Goal: Task Accomplishment & Management: Use online tool/utility

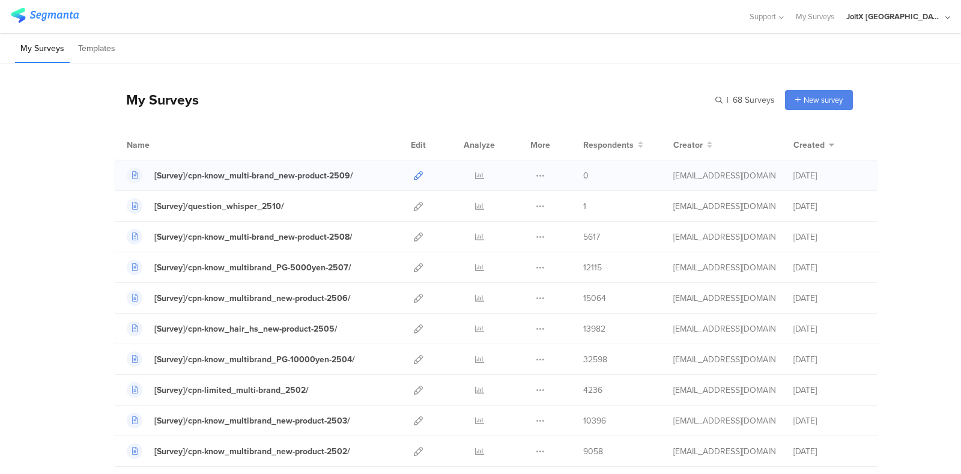
click at [414, 175] on icon at bounding box center [418, 175] width 9 height 9
click at [429, 55] on div "My Surveys Templates" at bounding box center [480, 48] width 961 height 31
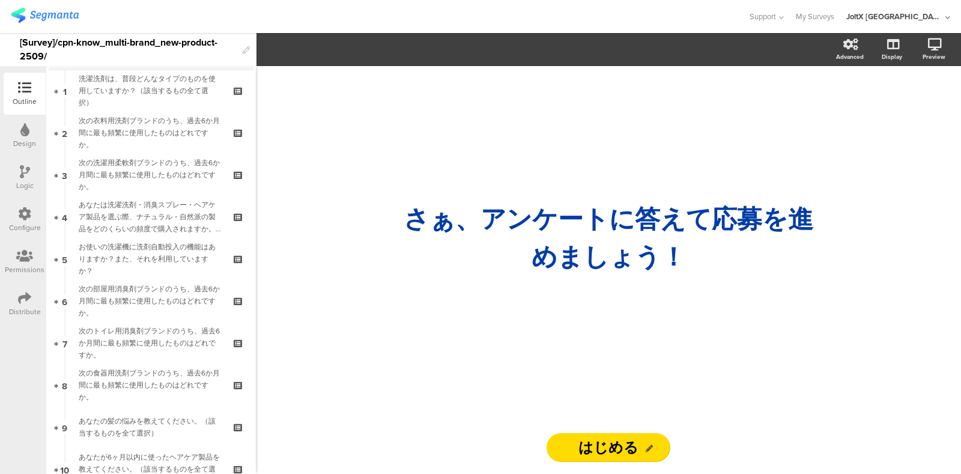
scroll to position [48, 0]
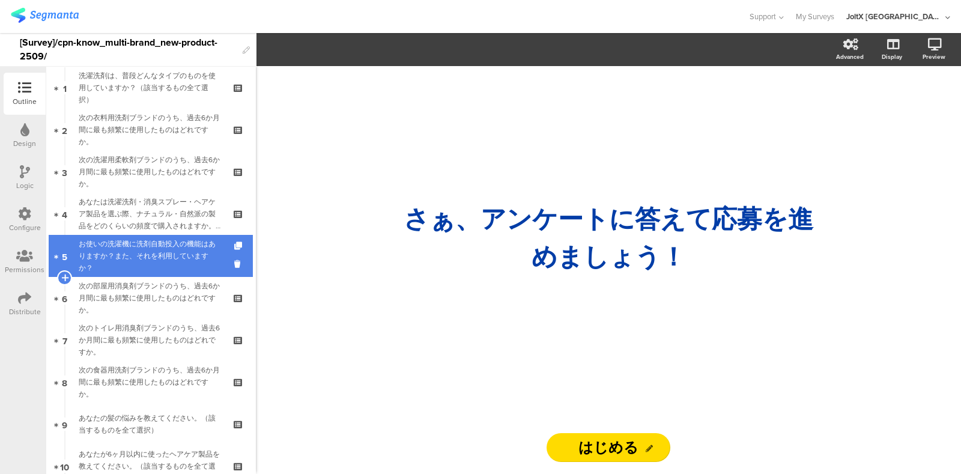
click at [139, 259] on div "お使いの洗濯機に洗剤自動投入の機能はありますか？また、それを利用していますか？" at bounding box center [151, 256] width 144 height 36
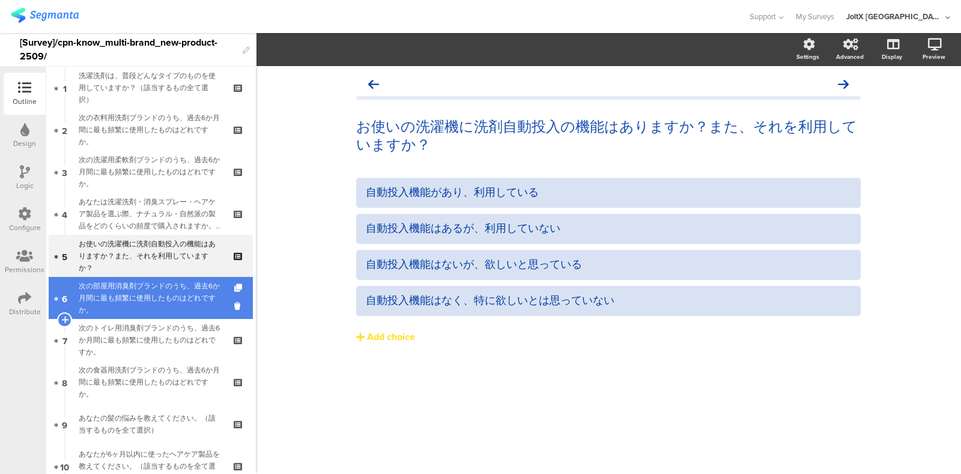
click at [118, 292] on div "次の部屋用消臭剤ブランドのうち、過去6か月間に最も頻繁に使用したものはどれですか。" at bounding box center [151, 298] width 144 height 36
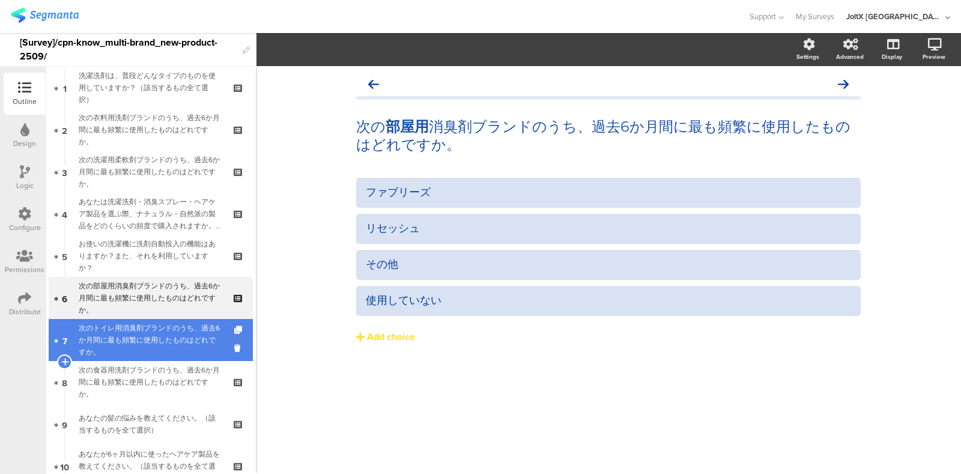
click at [121, 330] on div "次のトイレ用消臭剤ブランドのうち、過去6か月間に最も頻繁に使用したものはどれですか。" at bounding box center [151, 340] width 144 height 36
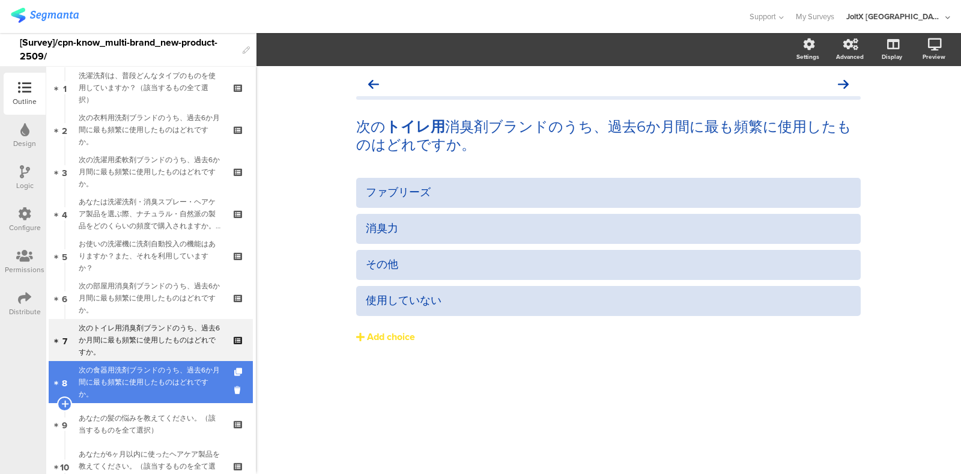
click at [120, 372] on div "次の食器用洗剤ブランドのうち、過去6か月間に最も頻繁に使用したものはどれですか。" at bounding box center [151, 382] width 144 height 36
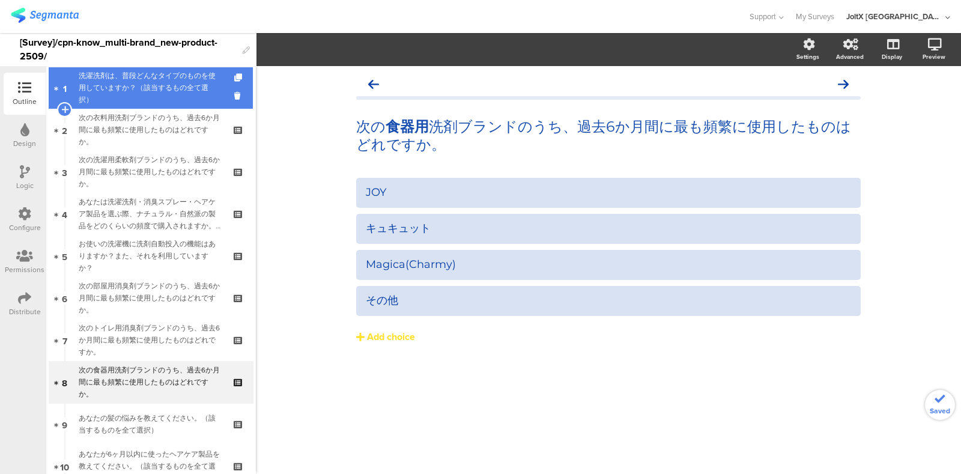
click at [148, 88] on div "洗濯洗剤は、普段どんなタイプのものを使用していますか？（該当するもの全て選択）" at bounding box center [151, 88] width 144 height 36
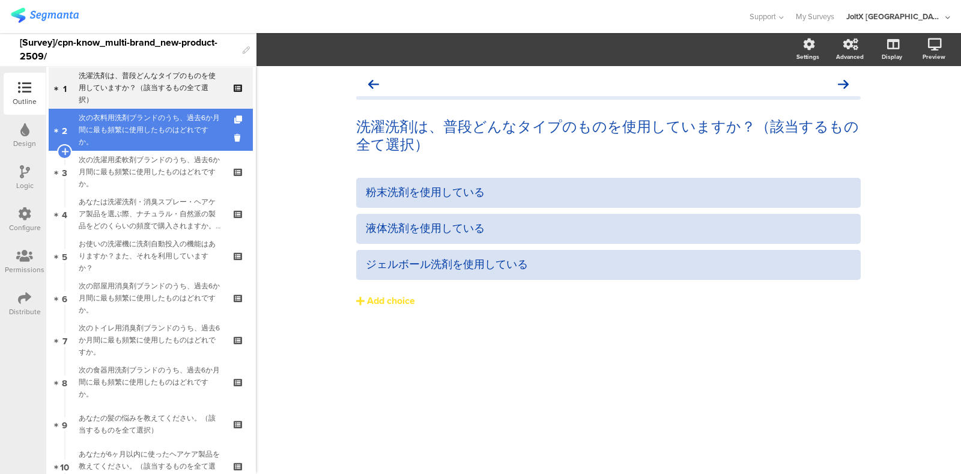
click at [143, 118] on div "次の衣料用洗剤ブランドのうち、過去6か月間に最も頻繁に使用したものはどれですか。" at bounding box center [151, 130] width 144 height 36
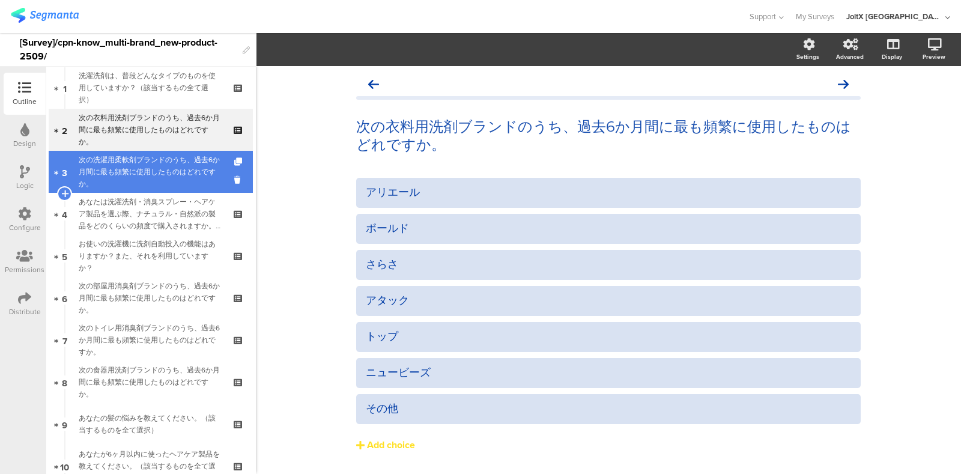
click at [142, 166] on div "次の洗濯用柔軟剤ブランドのうち、過去6か月間に最も頻繁に使用したものはどれですか。" at bounding box center [151, 172] width 144 height 36
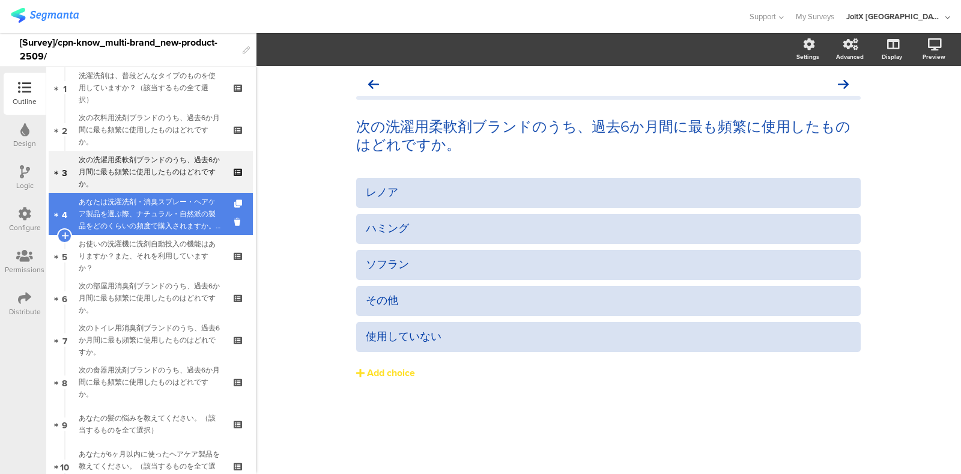
click at [122, 210] on div "あなたは洗濯洗剤・消臭スプレー・ヘアケア製品を選ぶ際、ナチュラル・自然派の製品をどのくらいの頻度で購入されますか。（いずれか一つを選択）" at bounding box center [151, 214] width 144 height 36
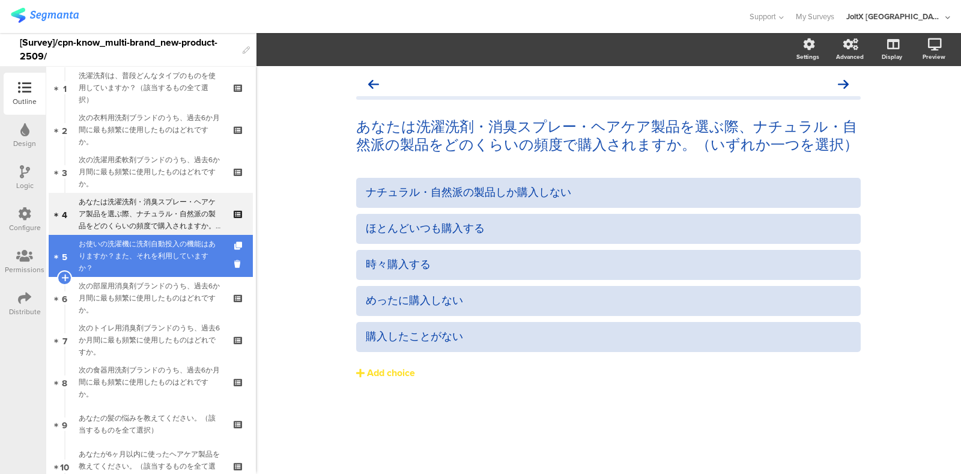
click at [119, 253] on div "お使いの洗濯機に洗剤自動投入の機能はありますか？また、それを利用していますか？" at bounding box center [151, 256] width 144 height 36
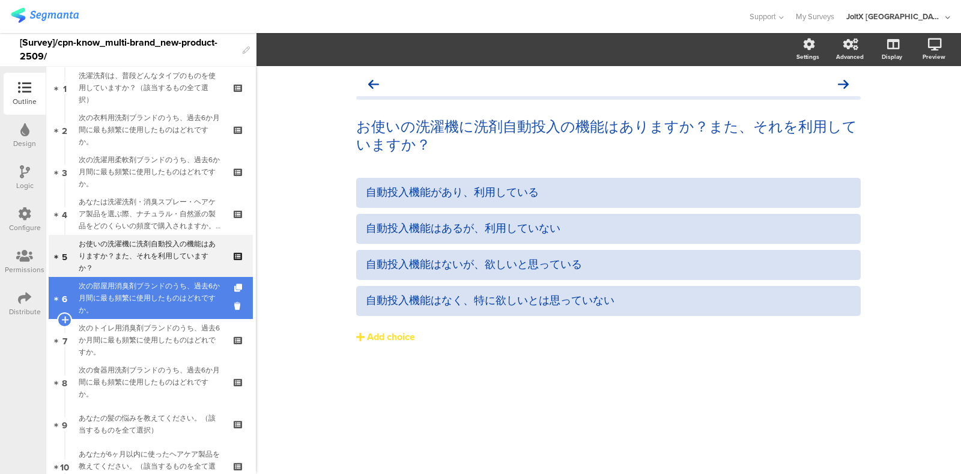
click at [118, 293] on div "次の部屋用消臭剤ブランドのうち、過去6か月間に最も頻繁に使用したものはどれですか。" at bounding box center [151, 298] width 144 height 36
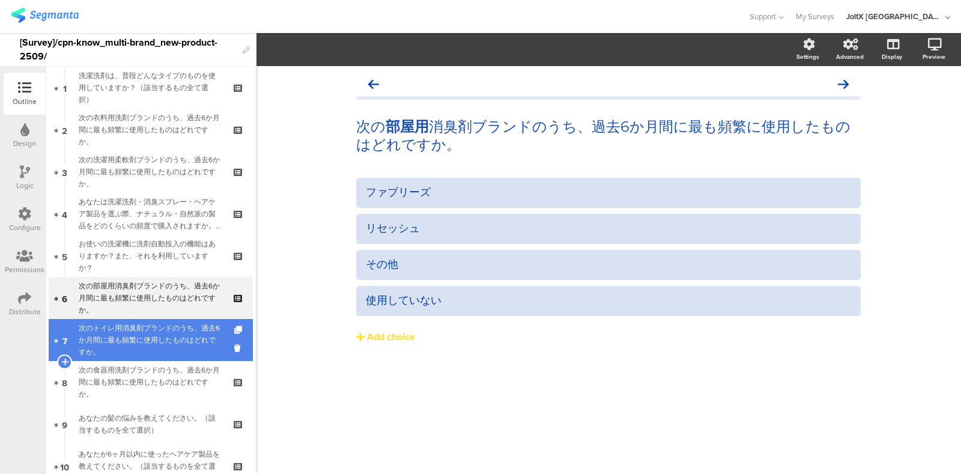
click at [111, 333] on div "次のトイレ用消臭剤ブランドのうち、過去6か月間に最も頻繁に使用したものはどれですか。" at bounding box center [151, 340] width 144 height 36
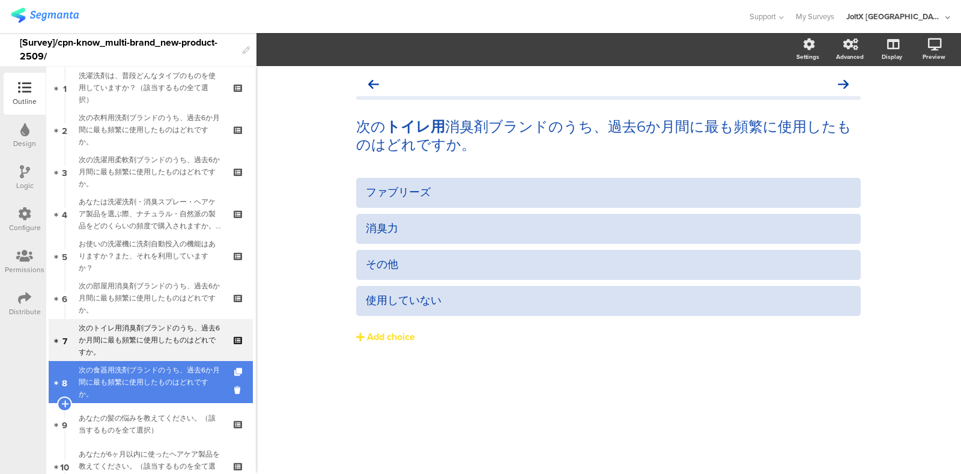
click at [115, 361] on link "8 次の食器用洗剤ブランドのうち、過去6か月間に最も頻繁に使用したものはどれですか。" at bounding box center [151, 382] width 204 height 42
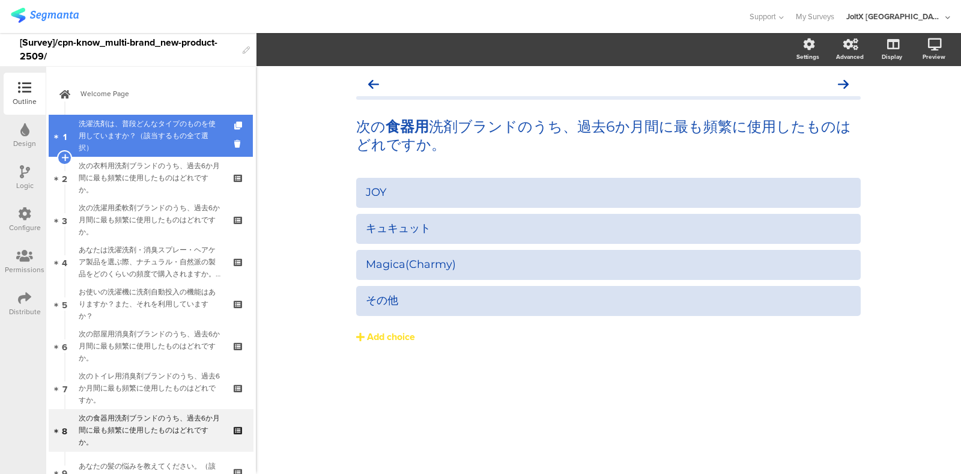
click at [115, 133] on div "洗濯洗剤は、普段どんなタイプのものを使用していますか？（該当するもの全て選択）" at bounding box center [151, 136] width 144 height 36
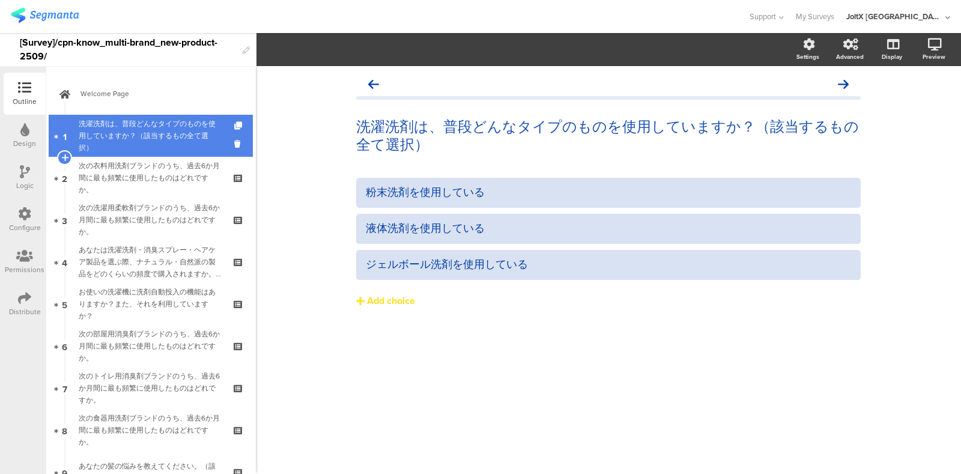
click at [168, 137] on div "洗濯洗剤は、普段どんなタイプのものを使用していますか？（該当するもの全て選択）" at bounding box center [151, 136] width 144 height 36
click at [234, 136] on div at bounding box center [239, 136] width 10 height 42
click at [220, 141] on link "1 洗濯洗剤は、普段どんなタイプのものを使用していますか？（該当するもの全て選択）" at bounding box center [151, 136] width 204 height 42
click at [234, 146] on icon at bounding box center [239, 143] width 10 height 11
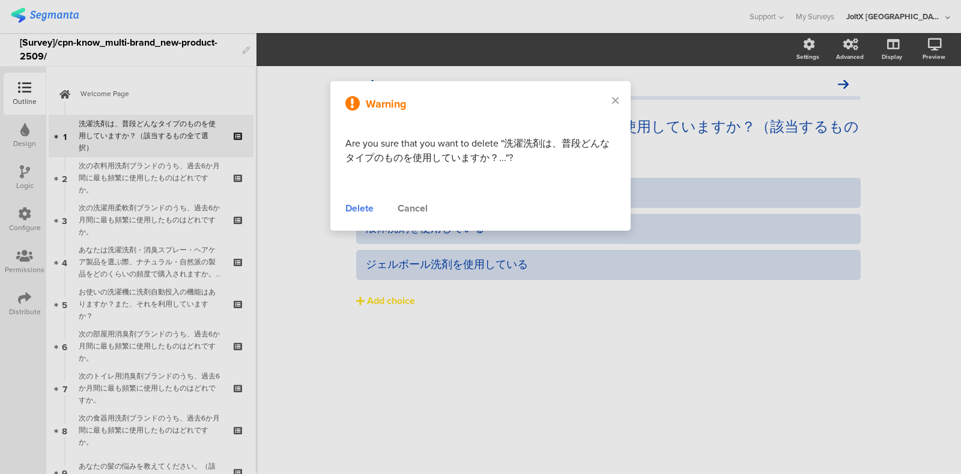
click at [368, 202] on div "Delete" at bounding box center [359, 208] width 28 height 14
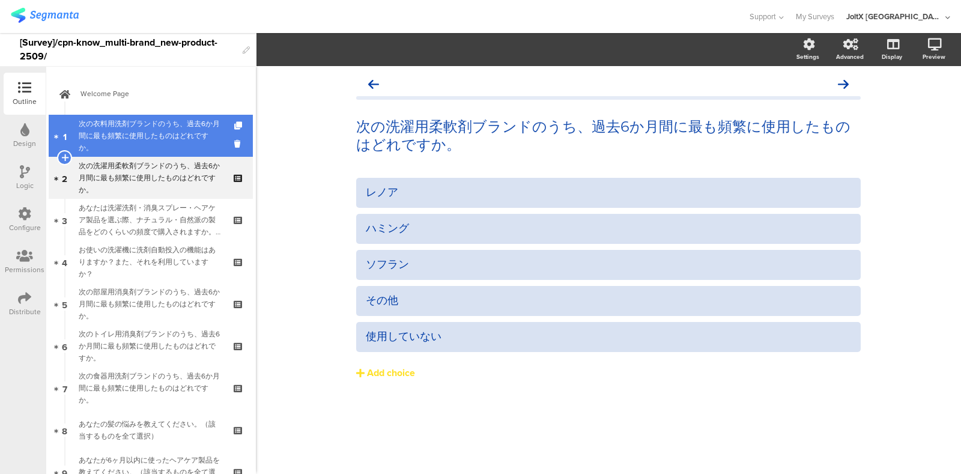
click at [132, 142] on div "次の衣料用洗剤ブランドのうち、過去6か月間に最も頻繁に使用したものはどれですか。" at bounding box center [151, 136] width 144 height 36
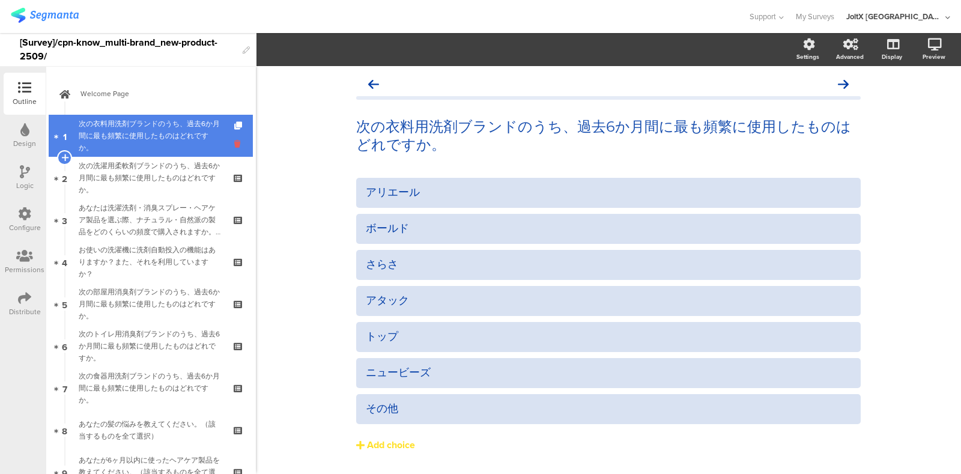
click at [234, 143] on icon at bounding box center [239, 143] width 10 height 11
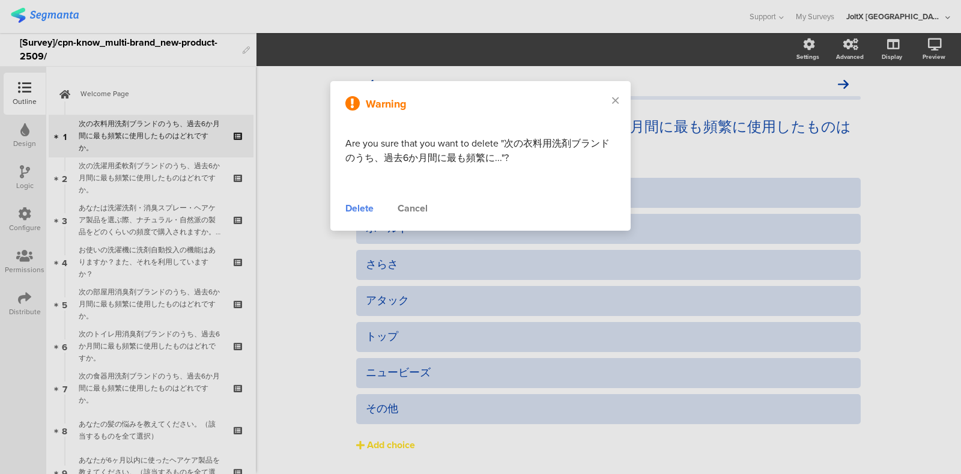
click at [354, 202] on div "Delete" at bounding box center [359, 208] width 28 height 14
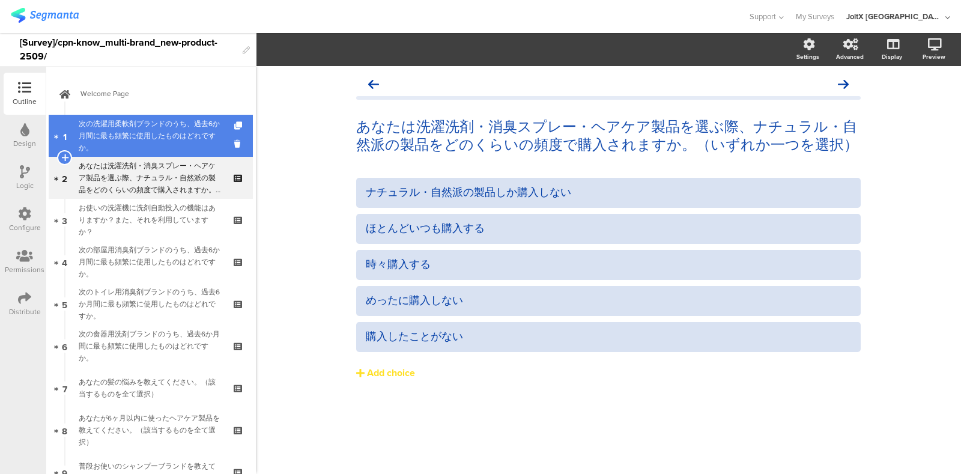
click at [141, 140] on div "次の洗濯用柔軟剤ブランドのうち、過去6か月間に最も頻繁に使用したものはどれですか。" at bounding box center [151, 136] width 144 height 36
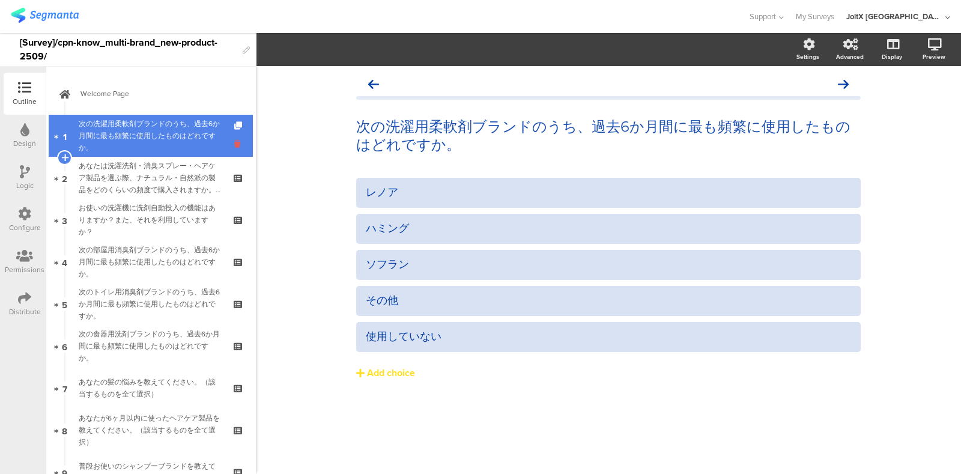
click at [234, 146] on icon at bounding box center [239, 143] width 10 height 11
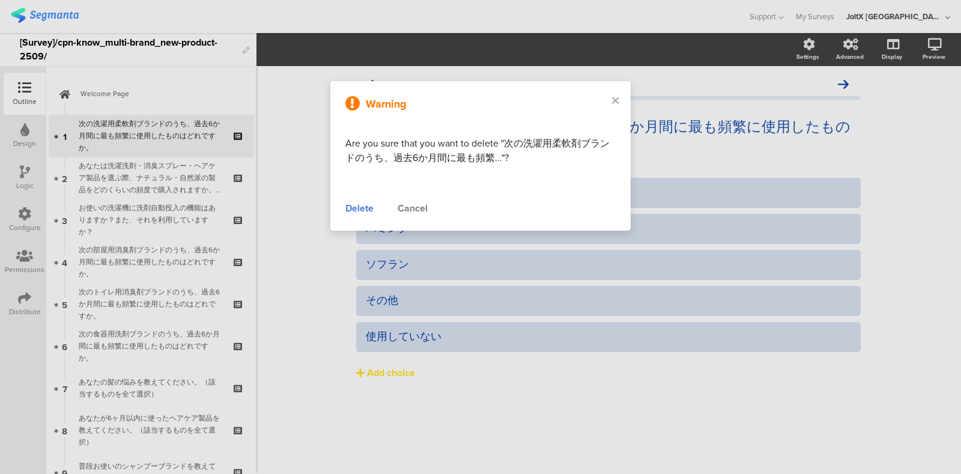
click at [355, 205] on div "Delete" at bounding box center [359, 208] width 28 height 14
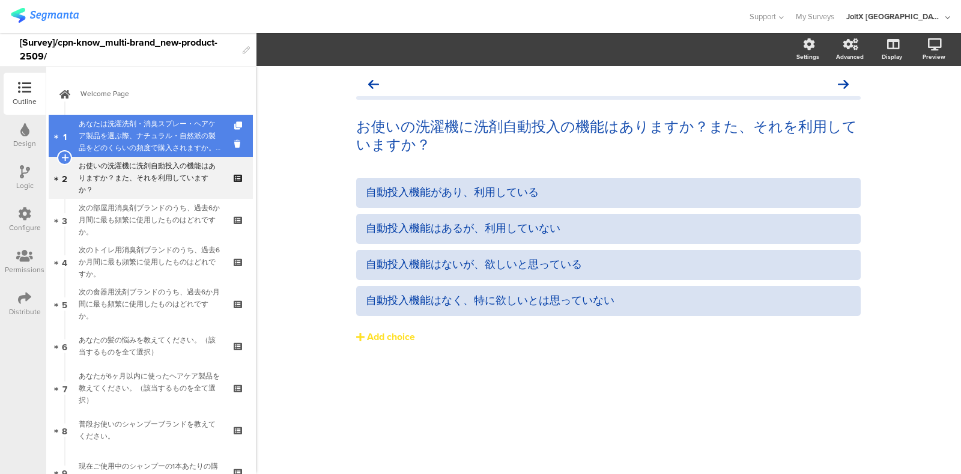
click at [151, 148] on div "あなたは洗濯洗剤・消臭スプレー・ヘアケア製品を選ぶ際、ナチュラル・自然派の製品をどのくらいの頻度で購入されますか。（いずれか一つを選択）" at bounding box center [151, 136] width 144 height 36
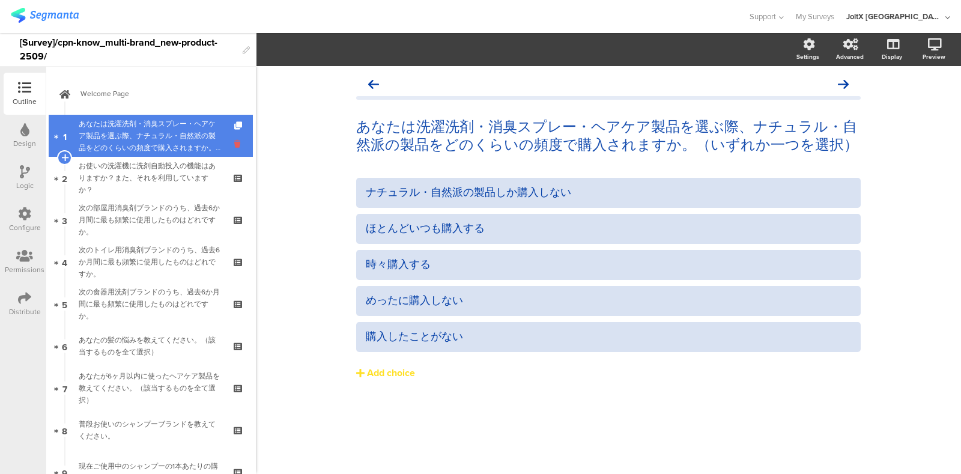
click at [234, 144] on icon at bounding box center [239, 143] width 10 height 11
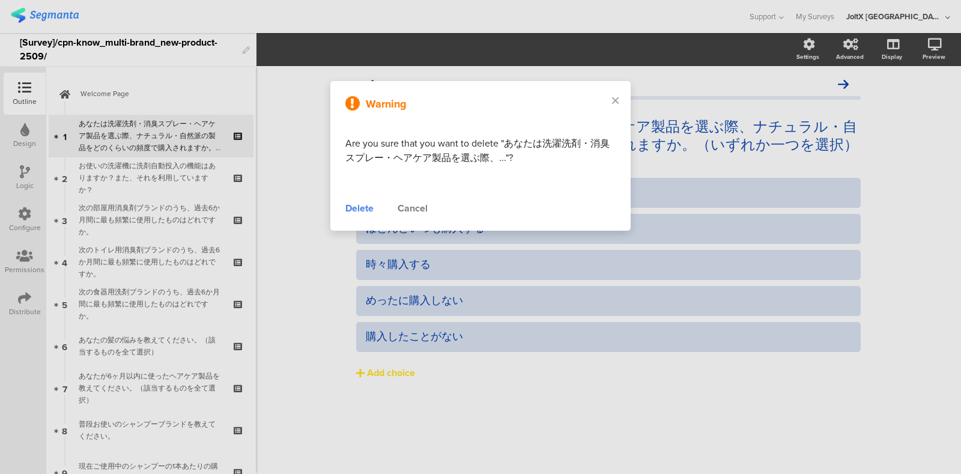
click at [354, 203] on div "Delete" at bounding box center [359, 208] width 28 height 14
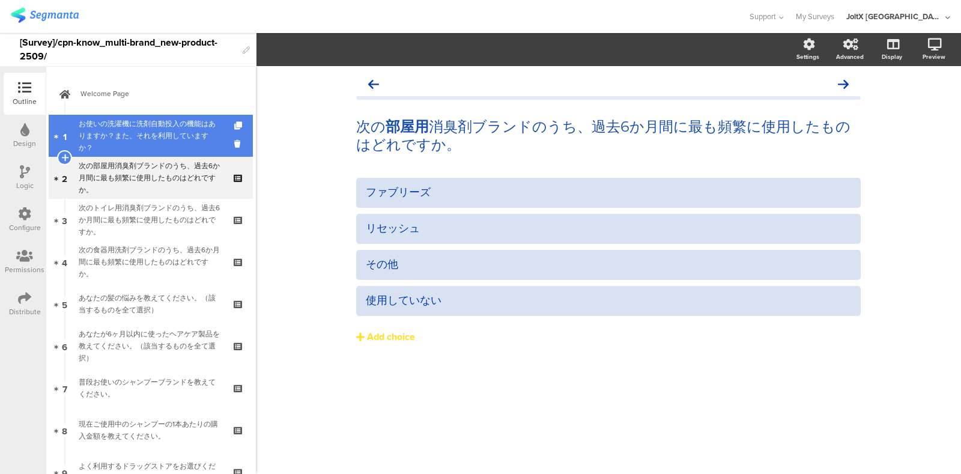
click at [150, 135] on div "お使いの洗濯機に洗剤自動投入の機能はありますか？また、それを利用していますか？" at bounding box center [151, 136] width 144 height 36
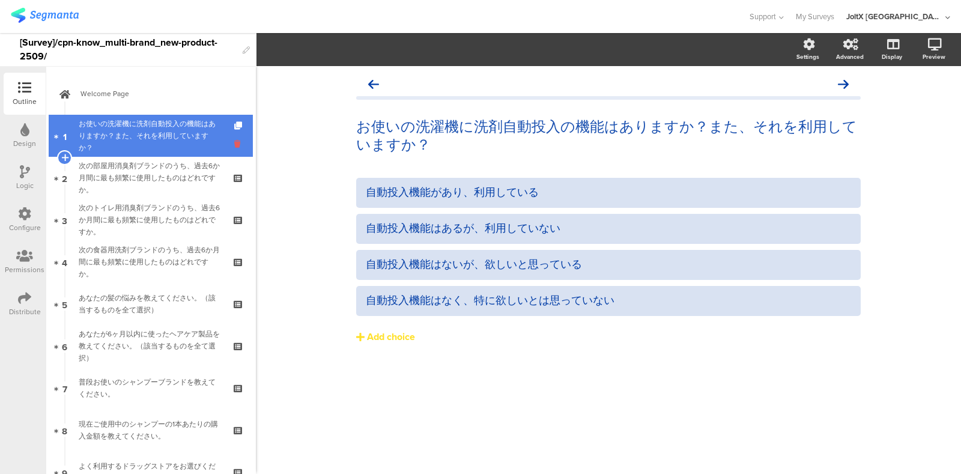
click at [234, 142] on icon at bounding box center [239, 143] width 10 height 11
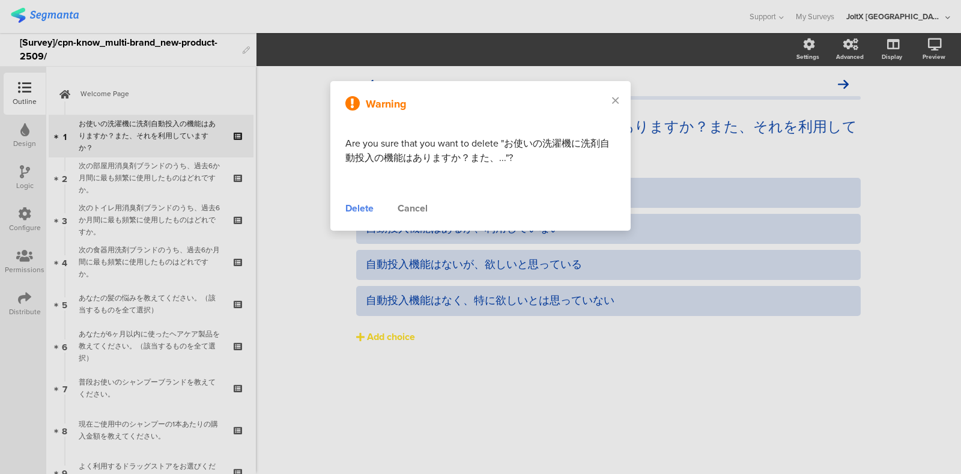
click at [366, 207] on div "Delete" at bounding box center [359, 208] width 28 height 14
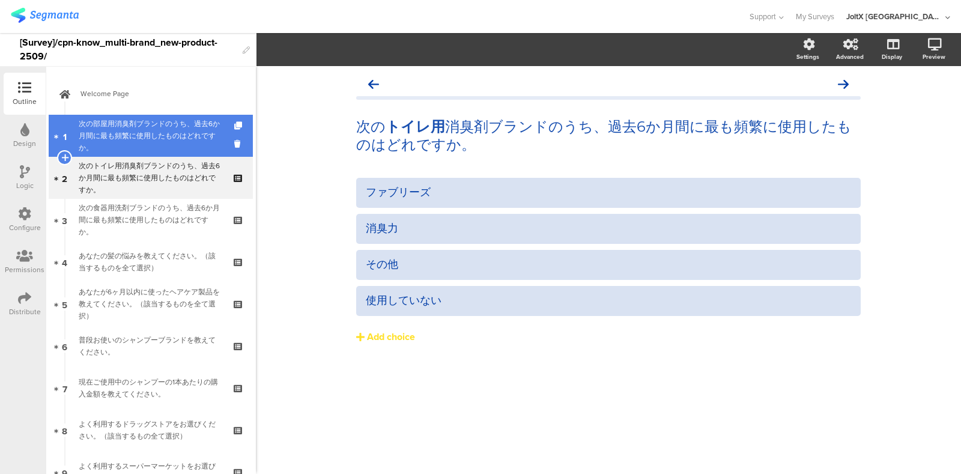
click at [153, 142] on div "次の部屋用消臭剤ブランドのうち、過去6か月間に最も頻繁に使用したものはどれですか。" at bounding box center [151, 136] width 144 height 36
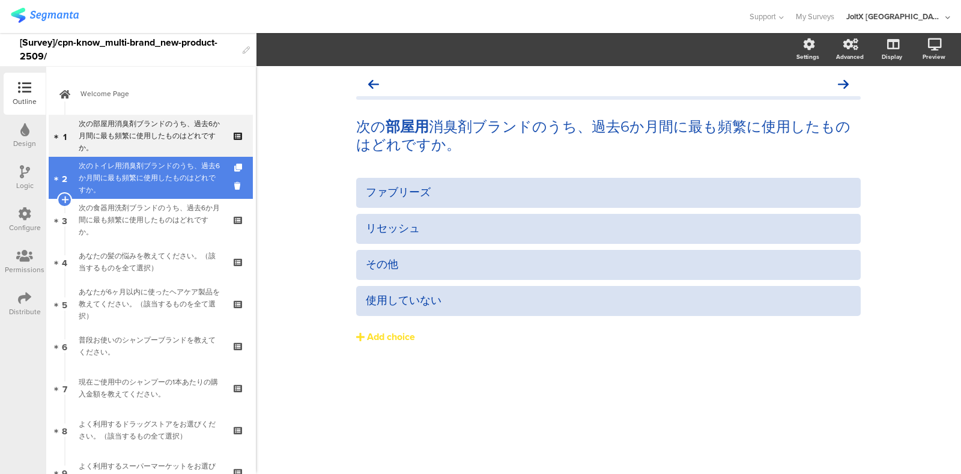
click at [150, 165] on div "次のトイレ用消臭剤ブランドのうち、過去6か月間に最も頻繁に使用したものはどれですか。" at bounding box center [151, 178] width 144 height 36
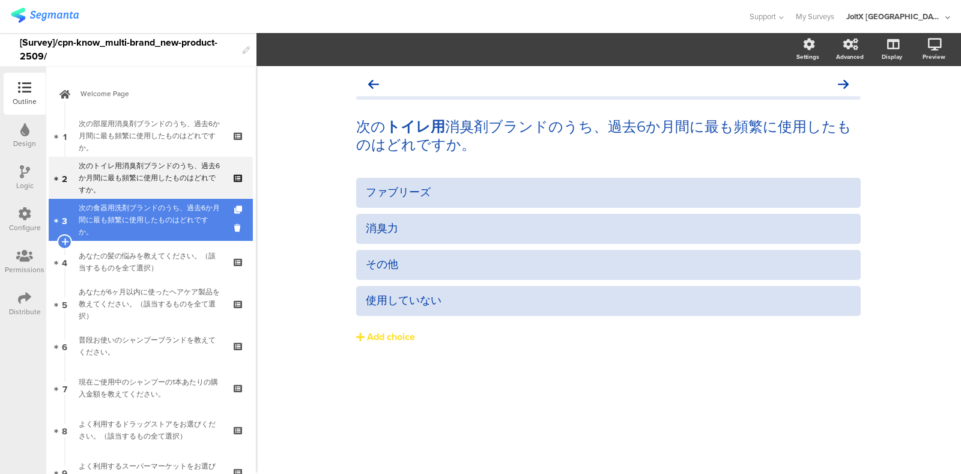
click at [145, 214] on div "次の食器用洗剤ブランドのうち、過去6か月間に最も頻繁に使用したものはどれですか。" at bounding box center [151, 220] width 144 height 36
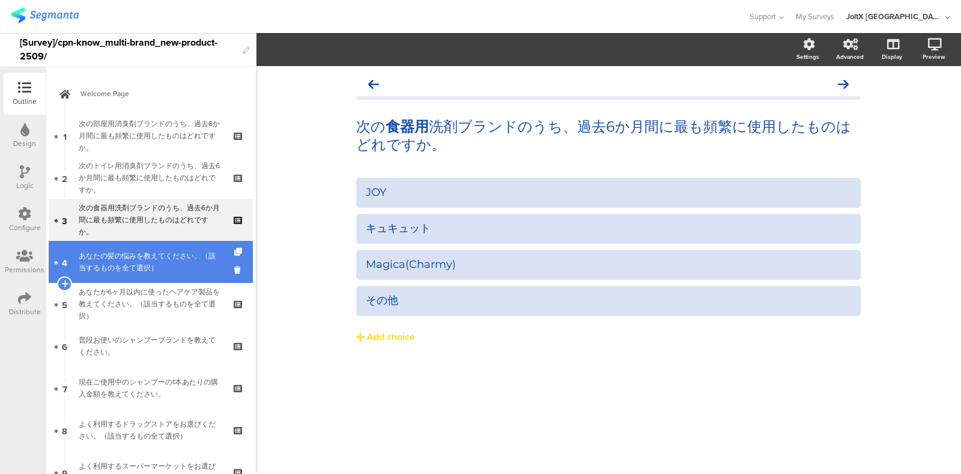
click at [151, 261] on div "あなたの髪の悩みを教えてください。（該当するものを全て選択）" at bounding box center [151, 262] width 144 height 24
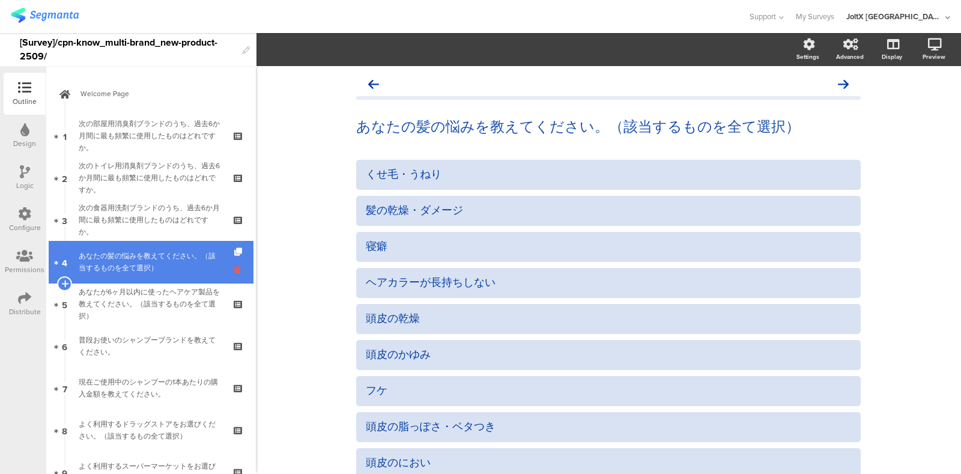
click at [234, 268] on icon at bounding box center [239, 269] width 10 height 11
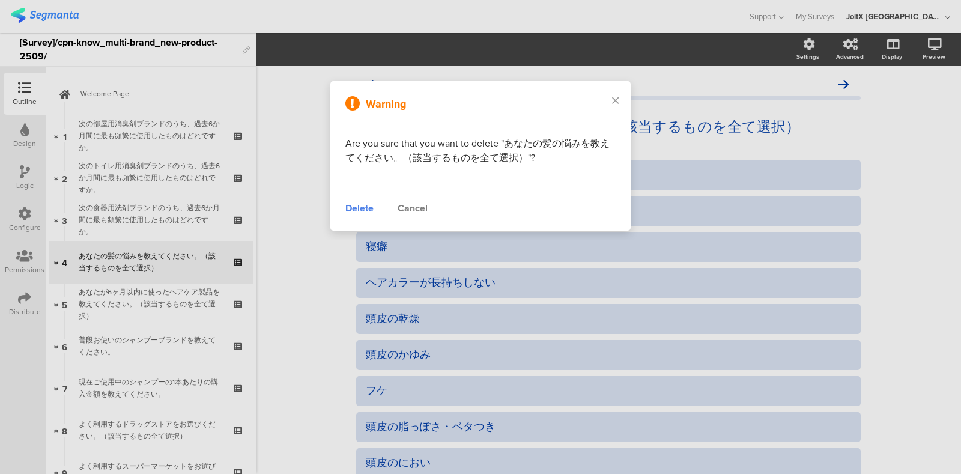
click at [354, 208] on div "Delete" at bounding box center [359, 208] width 28 height 14
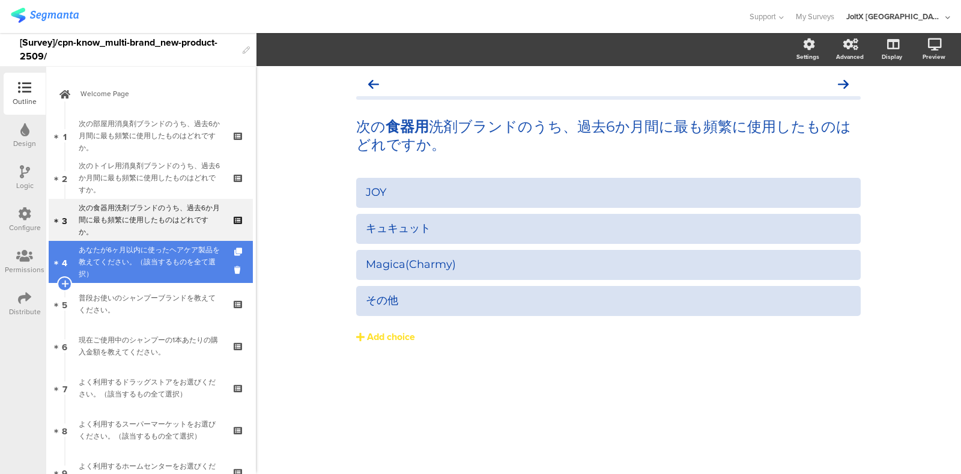
click at [148, 265] on div "あなたが6ヶ月以内に使ったヘアケア製品を教えてください。（該当するものを全て選択）" at bounding box center [151, 262] width 144 height 36
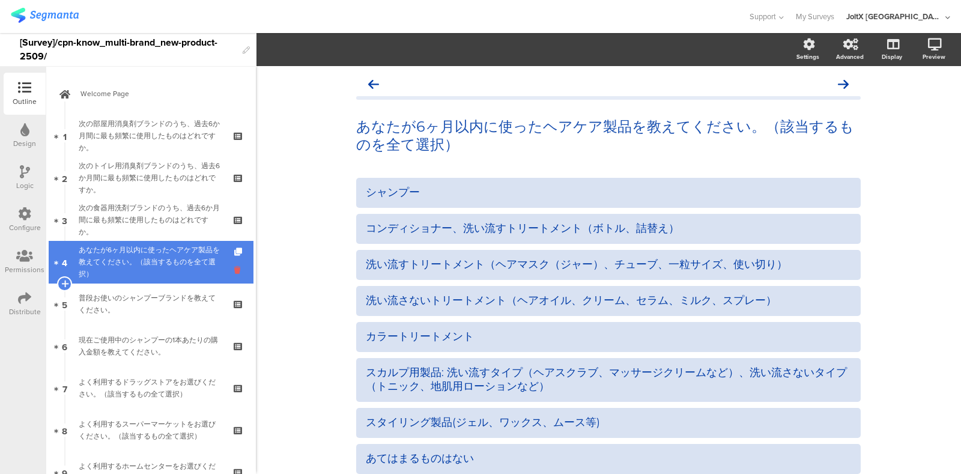
click at [234, 268] on icon at bounding box center [239, 269] width 10 height 11
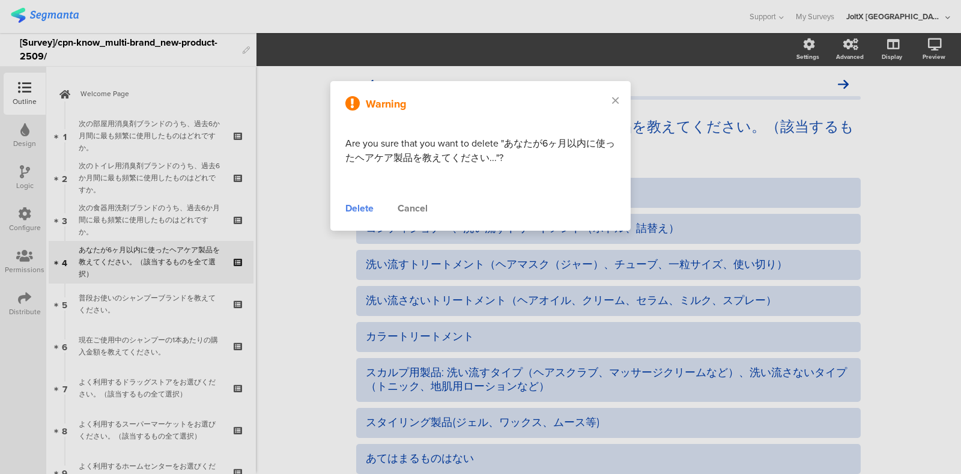
click at [367, 211] on div "Delete" at bounding box center [359, 208] width 28 height 14
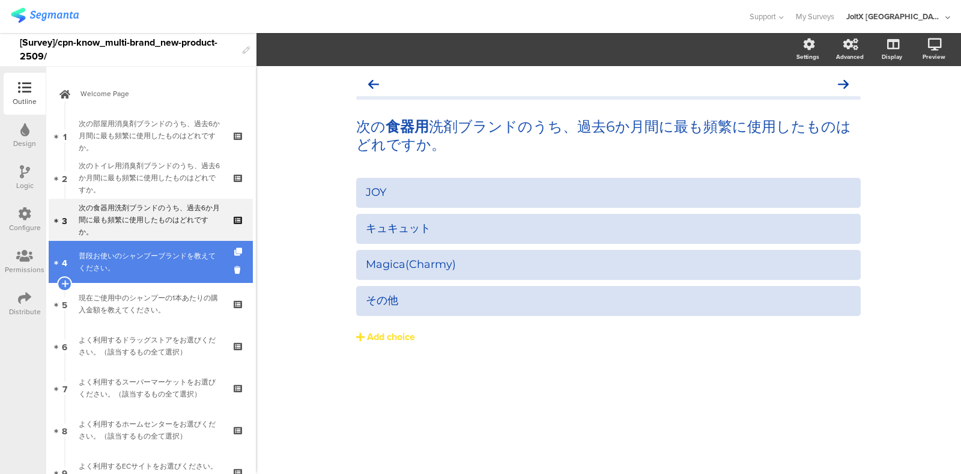
click at [141, 270] on div "普段お使いのシャンプーブランドを教えてください。" at bounding box center [151, 262] width 144 height 24
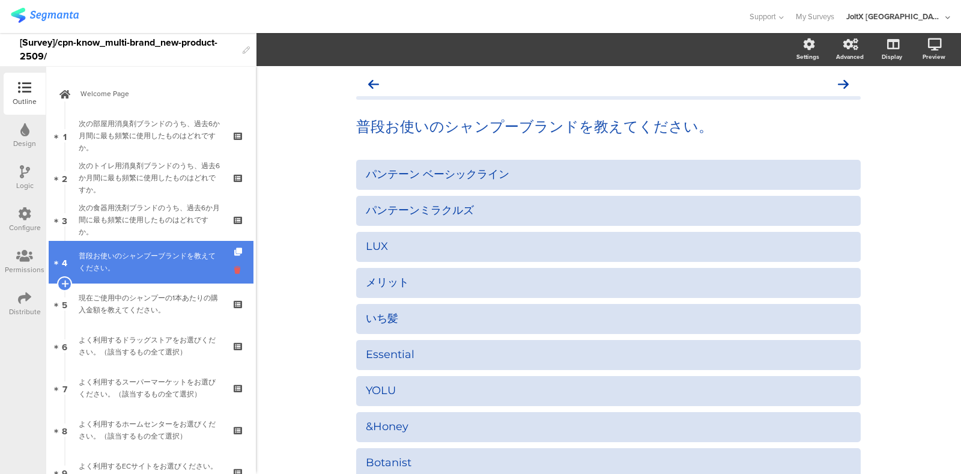
click at [234, 270] on icon at bounding box center [239, 269] width 10 height 11
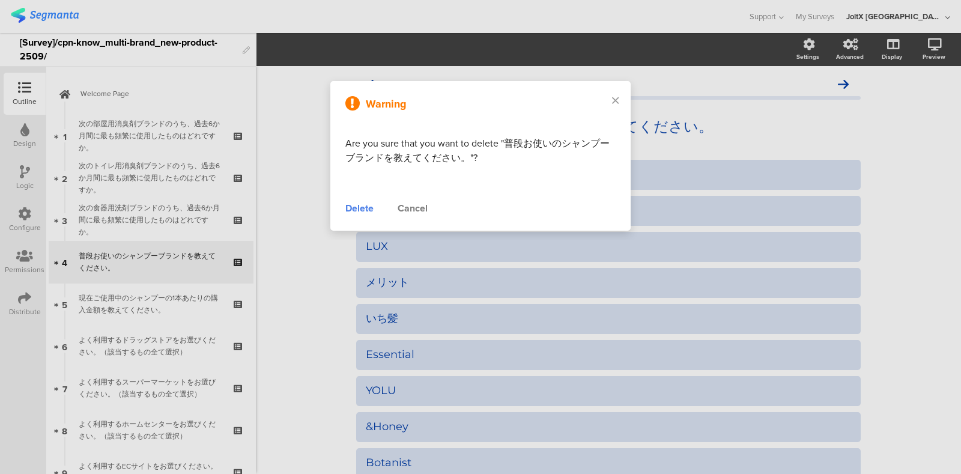
click at [363, 213] on div "Delete" at bounding box center [359, 208] width 28 height 14
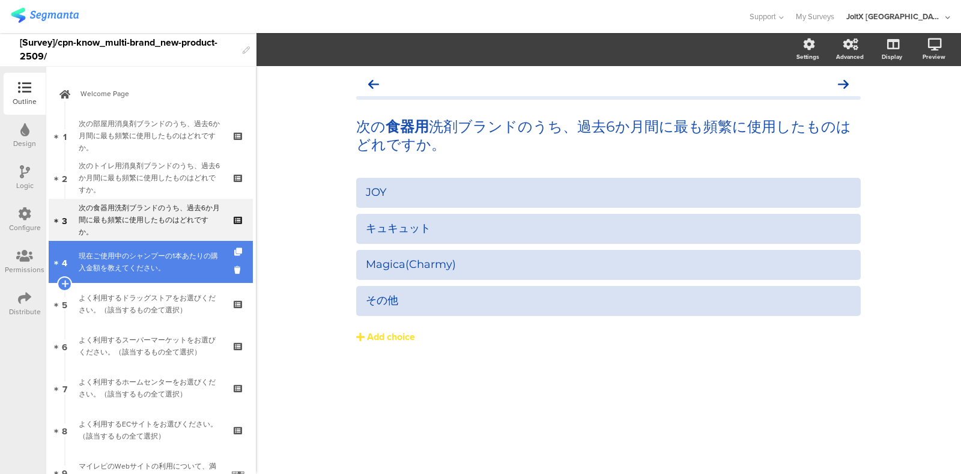
click at [157, 264] on div "現在ご使用中のシャンプーの1本あたりの購入金額を教えてください。" at bounding box center [151, 262] width 144 height 24
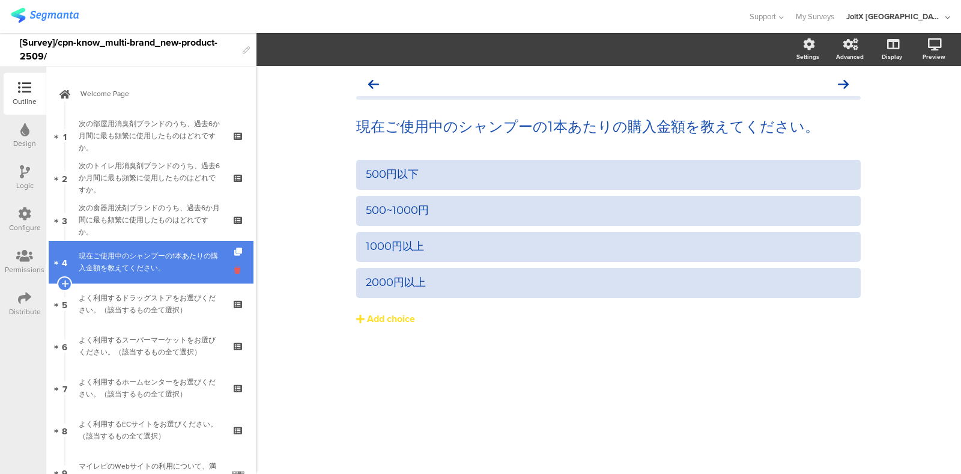
click at [234, 267] on icon at bounding box center [239, 269] width 10 height 11
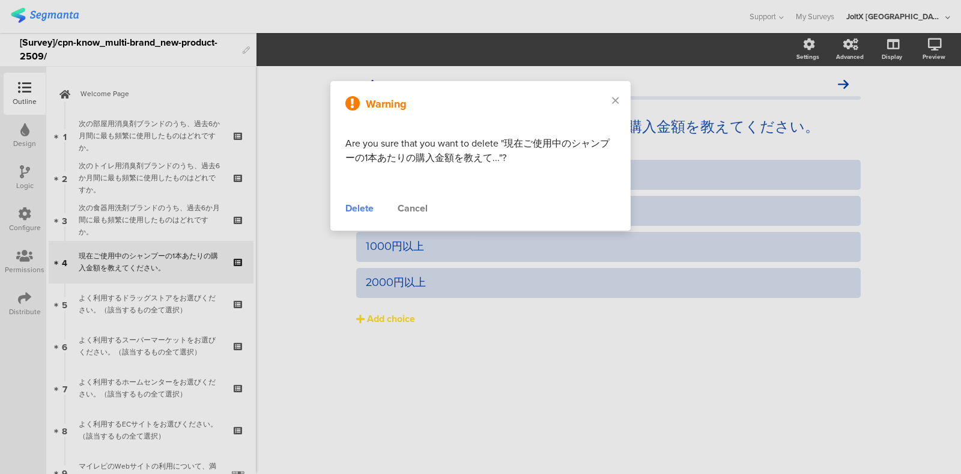
click at [352, 204] on div "Delete" at bounding box center [359, 208] width 28 height 14
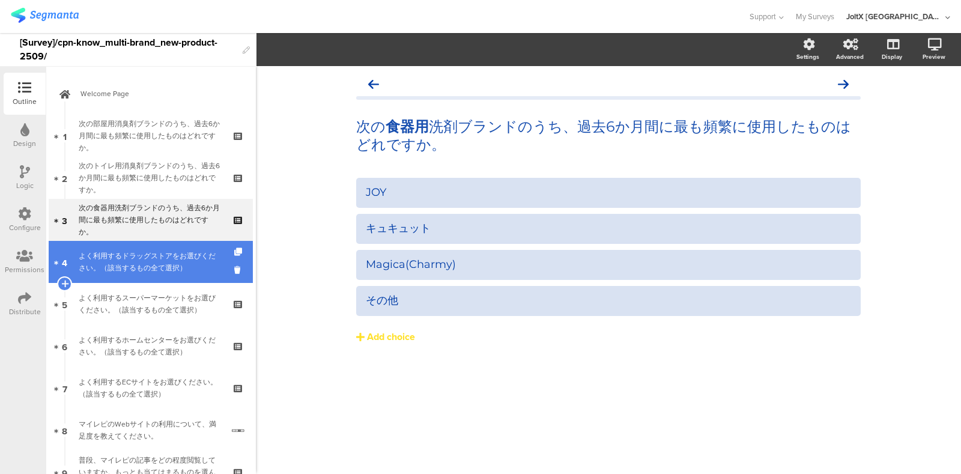
click at [136, 265] on div "よく利用するドラッグストアをお選びください。（該当するもの全て選択）" at bounding box center [151, 262] width 144 height 24
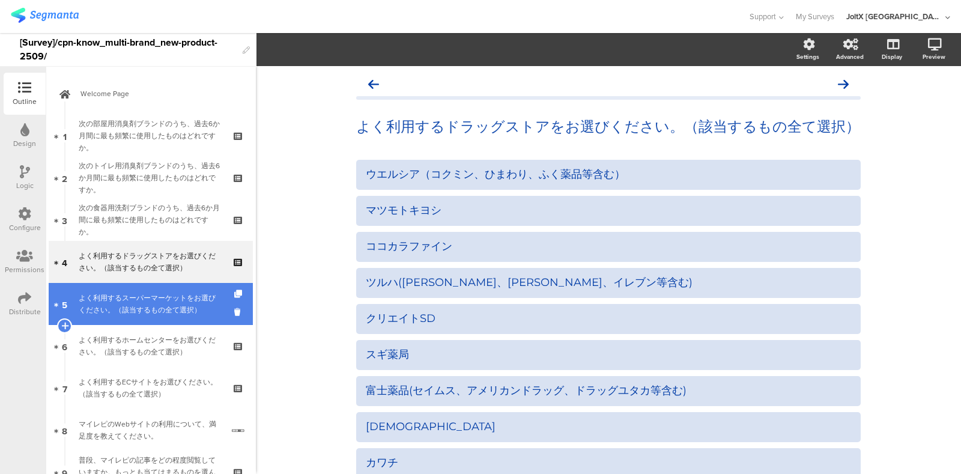
click at [136, 292] on div "よく利用するスーパーマーケットをお選びください。（該当するもの全て選択）" at bounding box center [151, 304] width 144 height 24
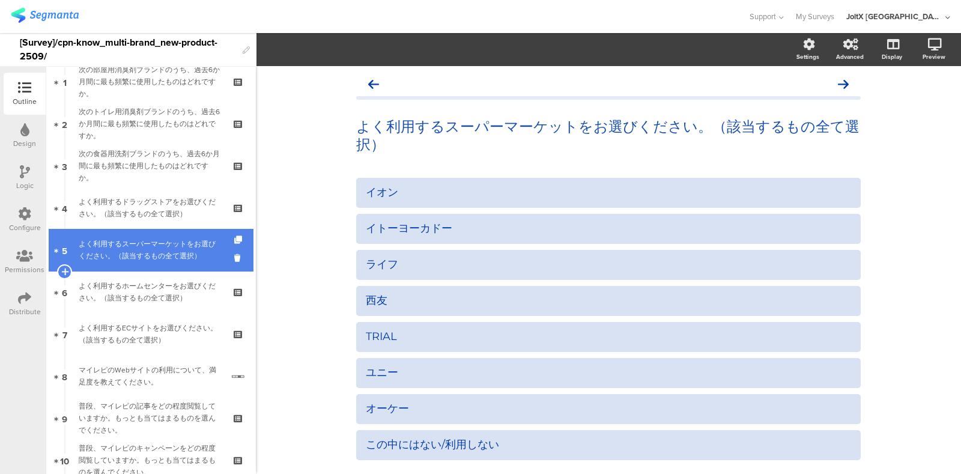
scroll to position [74, 0]
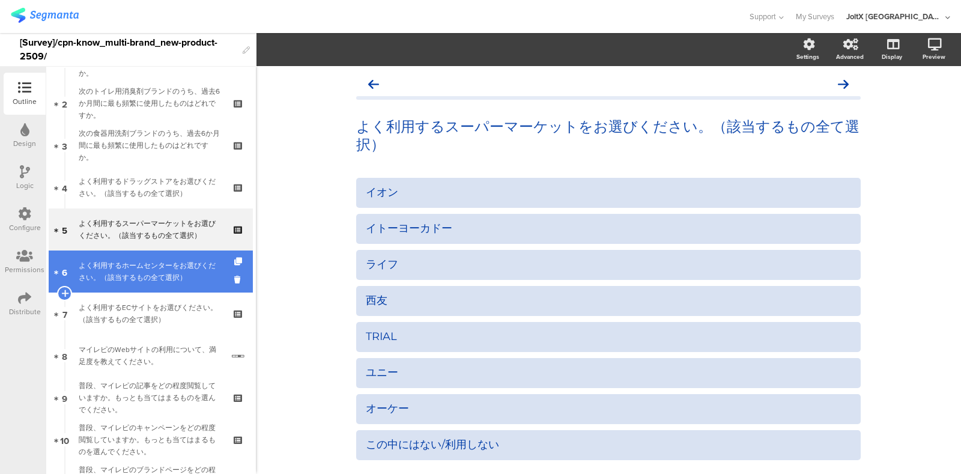
click at [136, 274] on div "よく利用するホームセンターをお選びください。（該当するもの全て選択）" at bounding box center [151, 271] width 144 height 24
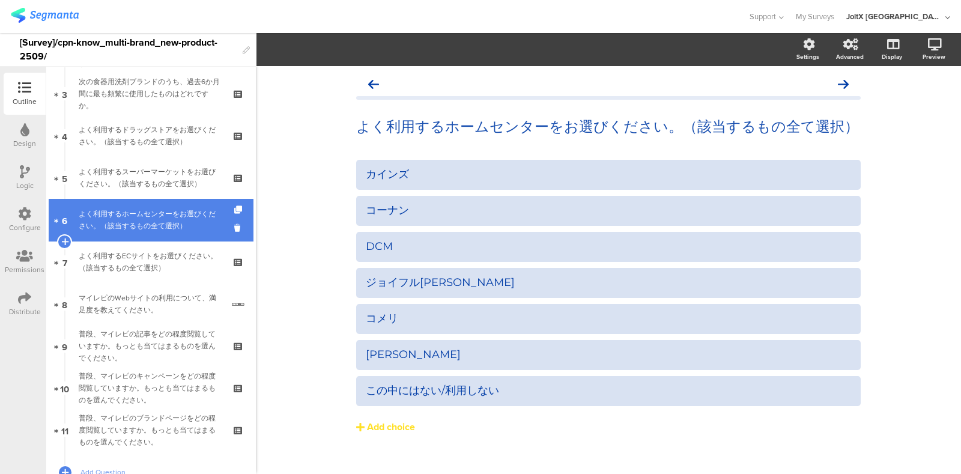
scroll to position [150, 0]
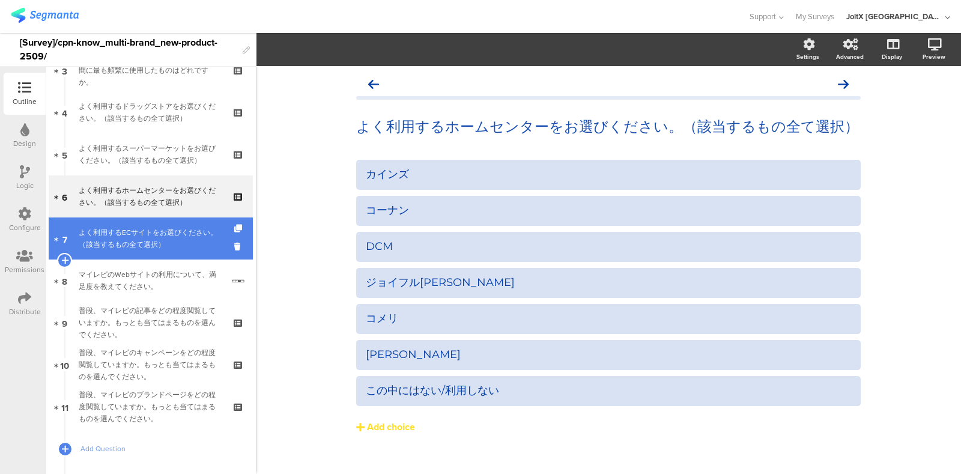
click at [145, 256] on link "7 よく利用するECサイトをお選びください。（該当するもの全て選択）" at bounding box center [151, 238] width 204 height 42
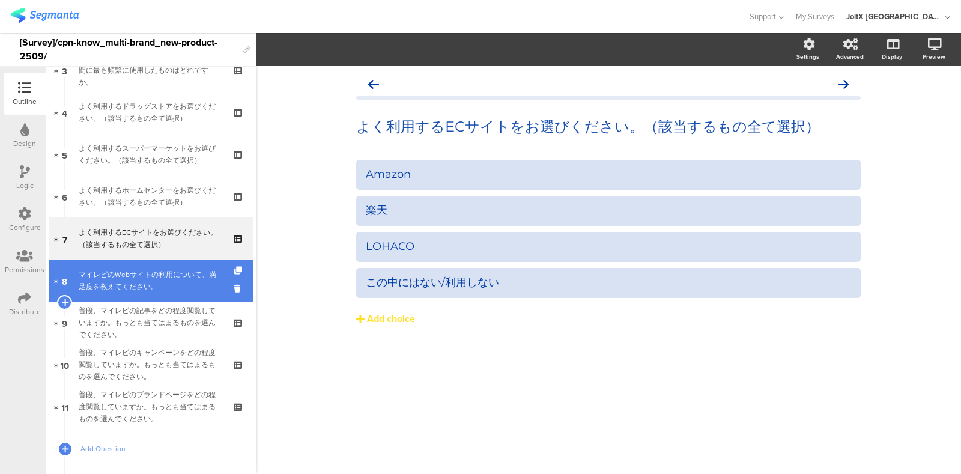
click at [138, 281] on div "マイレピのWebサイトの利用について、満足度を教えてください。" at bounding box center [151, 280] width 144 height 24
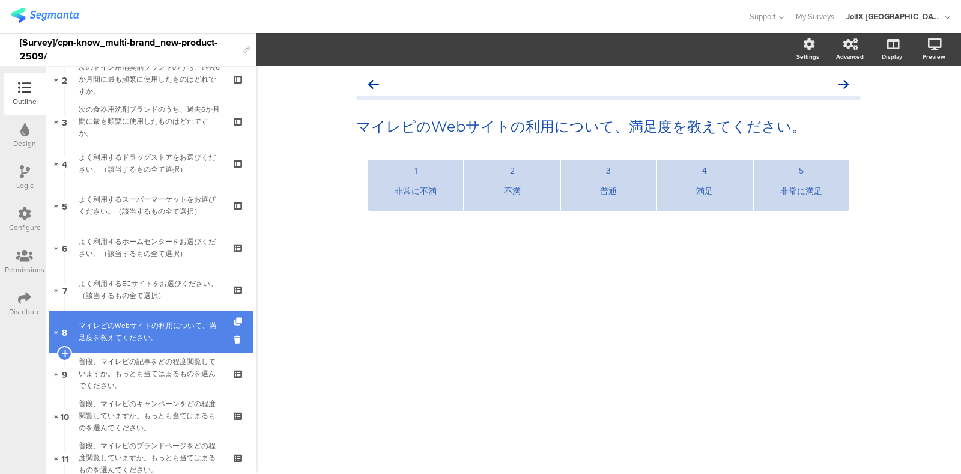
scroll to position [74, 0]
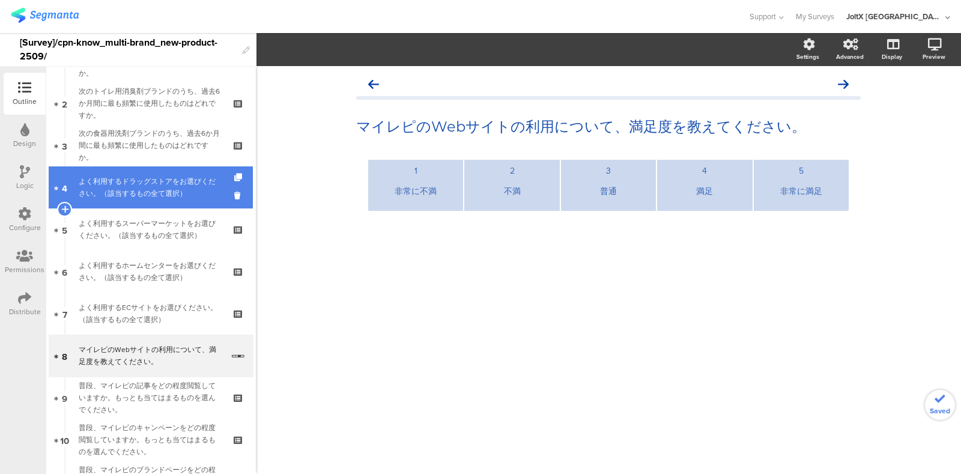
click at [146, 186] on div "よく利用するドラッグストアをお選びください。（該当するもの全て選択）" at bounding box center [151, 187] width 144 height 24
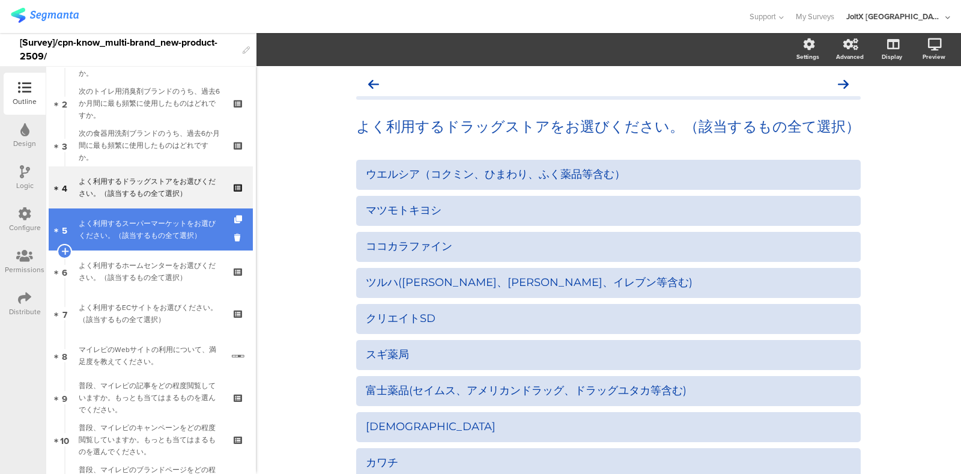
click at [108, 238] on div "よく利用するスーパーマーケットをお選びください。（該当するもの全て選択）" at bounding box center [151, 229] width 144 height 24
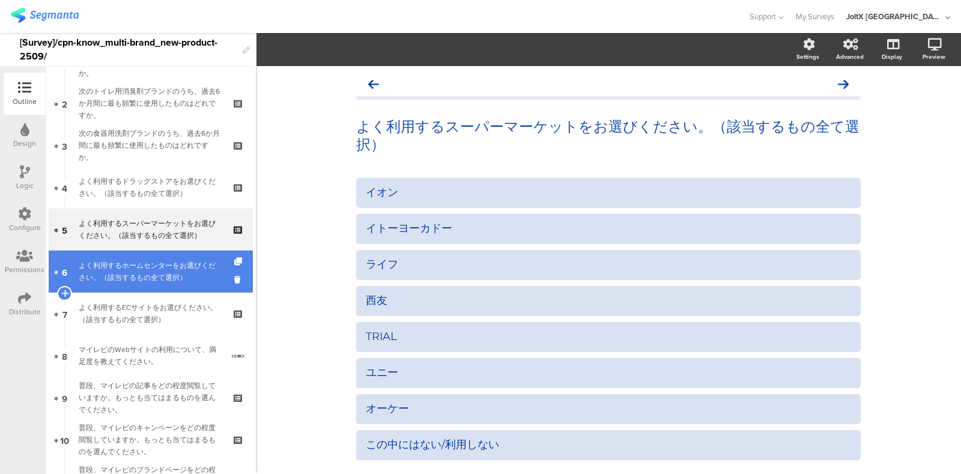
click at [106, 261] on div "よく利用するホームセンターをお選びください。（該当するもの全て選択）" at bounding box center [151, 271] width 144 height 24
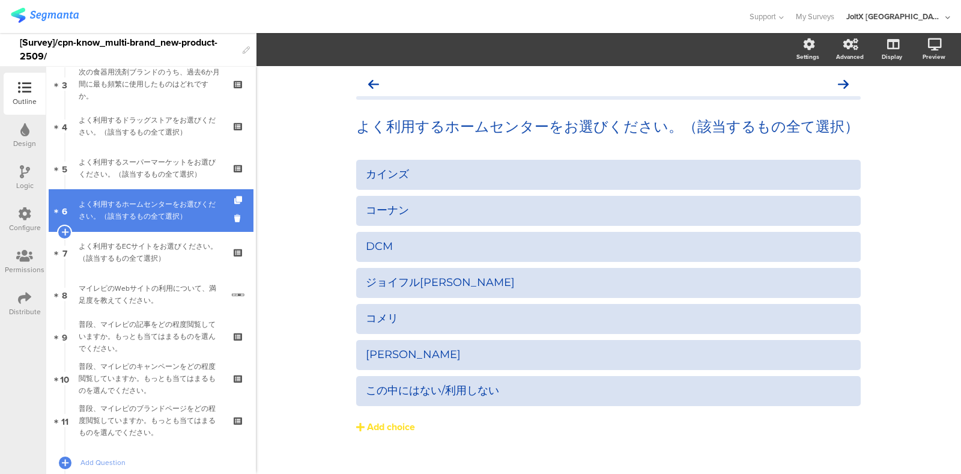
scroll to position [150, 0]
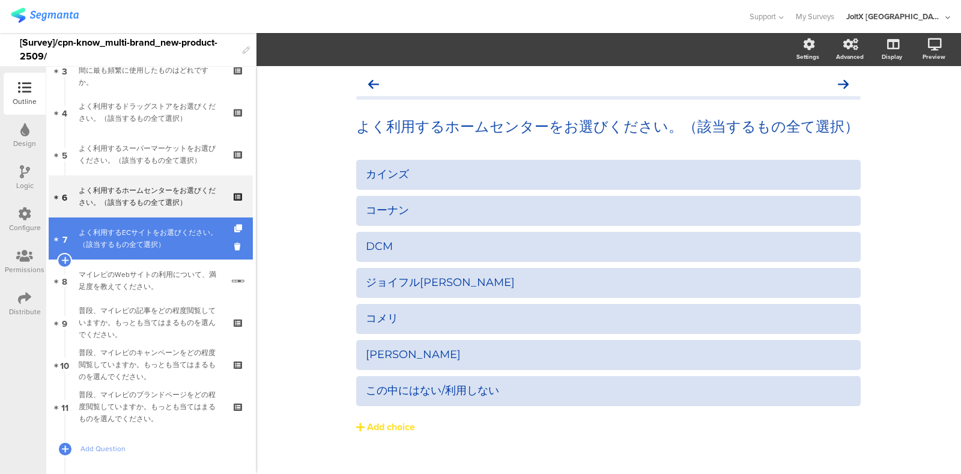
click at [117, 233] on div "よく利用するECサイトをお選びください。（該当するもの全て選択）" at bounding box center [151, 238] width 144 height 24
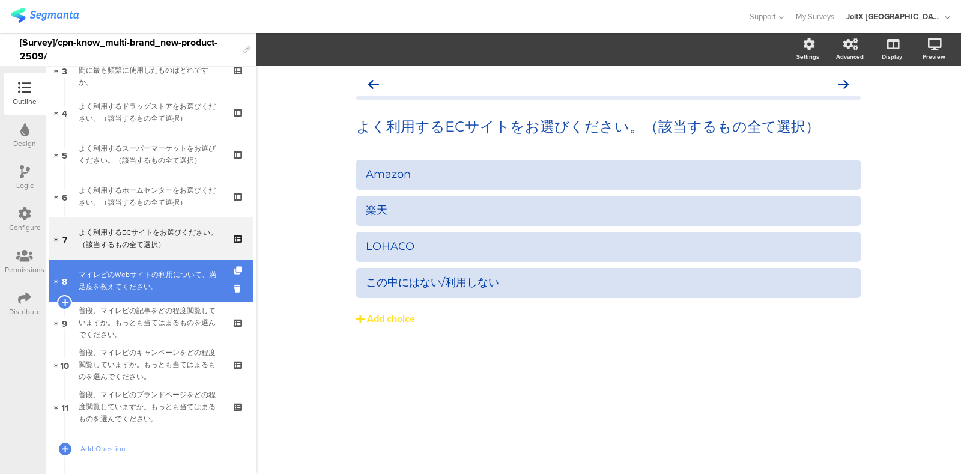
click at [110, 274] on div "マイレピのWebサイトの利用について、満足度を教えてください。" at bounding box center [151, 280] width 144 height 24
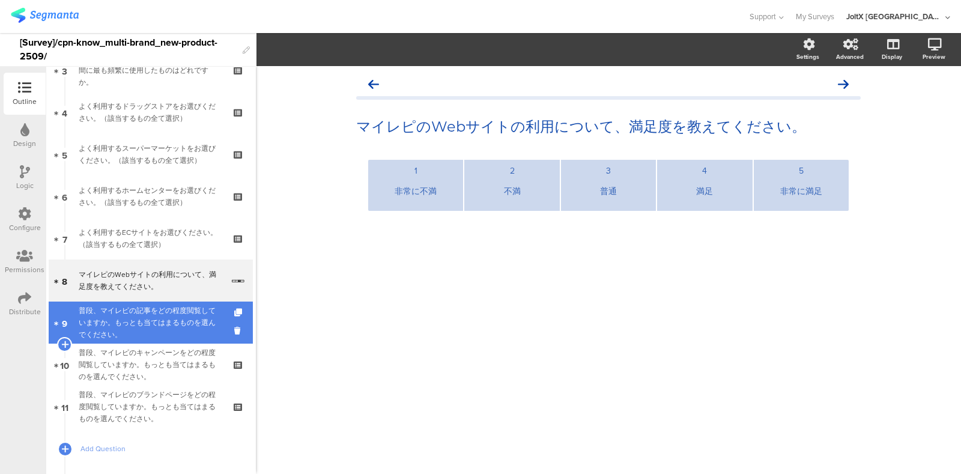
click at [110, 307] on div "普段、マイレピの記事をどの程度閲覧していますか。もっとも当てはまるものを選んでください。" at bounding box center [151, 322] width 144 height 36
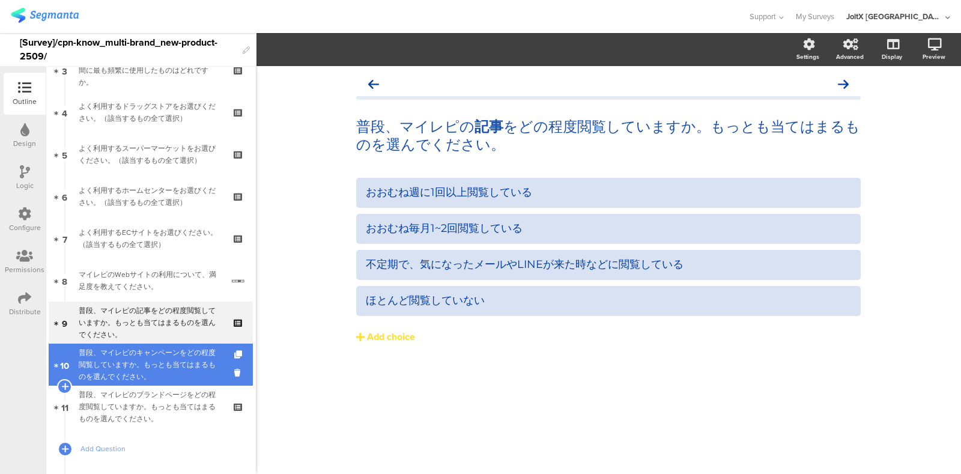
click at [119, 355] on div "普段、マイレピのキャンペーンをどの程度閲覧していますか。もっとも当てはまるものを選んでください。" at bounding box center [151, 364] width 144 height 36
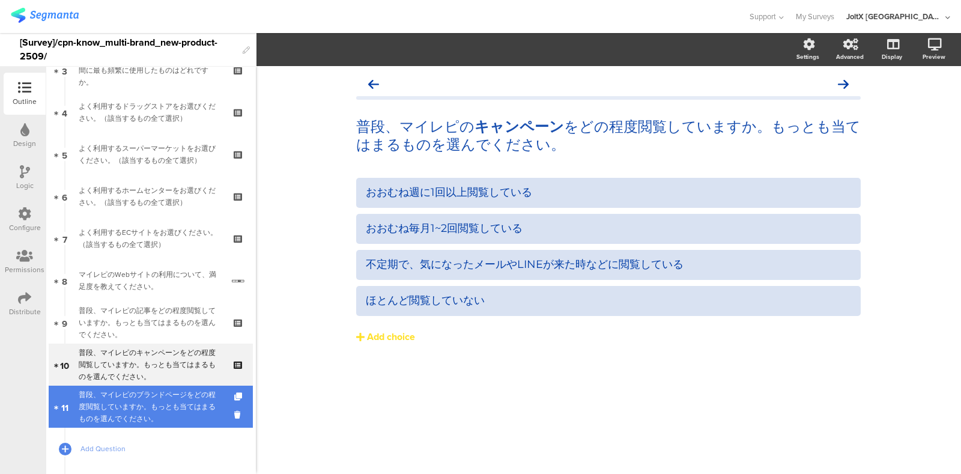
click at [138, 392] on div "普段、マイレピのブランドページをどの程度閲覧していますか。もっとも当てはまるものを選んでください。" at bounding box center [151, 407] width 144 height 36
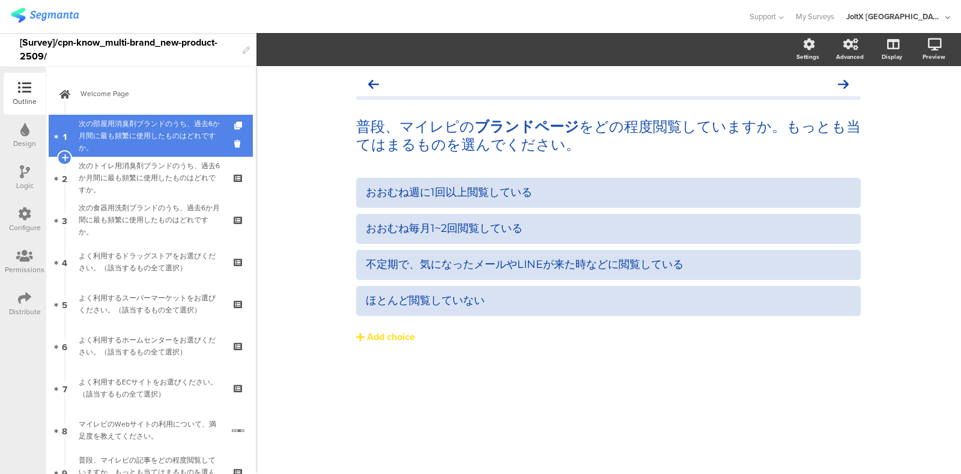
click at [133, 139] on div "次の部屋用消臭剤ブランドのうち、過去6か月間に最も頻繁に使用したものはどれですか。" at bounding box center [151, 136] width 144 height 36
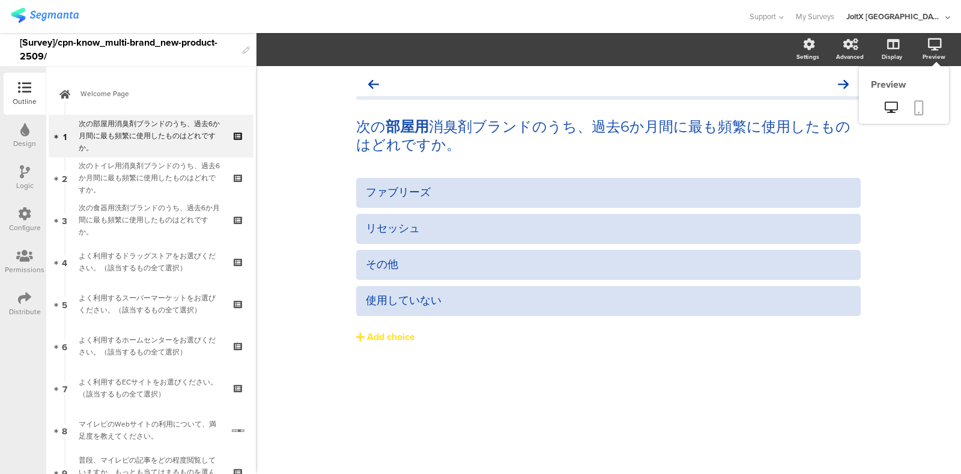
click at [925, 100] on link at bounding box center [919, 108] width 26 height 23
